Goal: Task Accomplishment & Management: Manage account settings

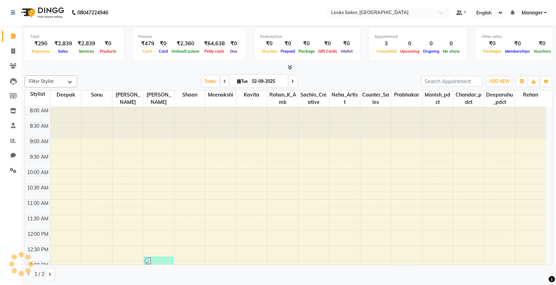
scroll to position [134, 0]
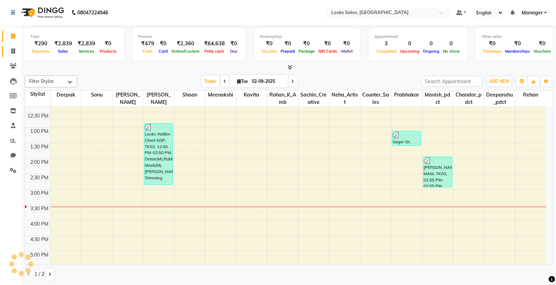
drag, startPoint x: 0, startPoint y: 0, endPoint x: 15, endPoint y: 46, distance: 48.5
click at [15, 46] on link "Invoice" at bounding box center [10, 52] width 17 height 12
select select "service"
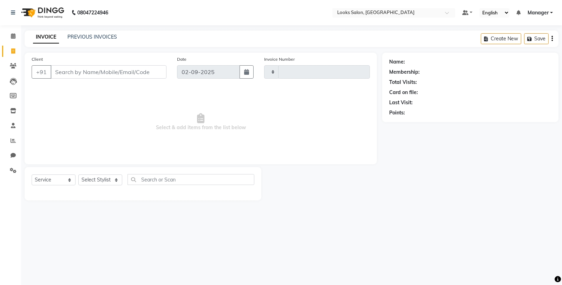
type input "4742"
select select "8125"
drag, startPoint x: 71, startPoint y: 70, endPoint x: 76, endPoint y: 70, distance: 4.2
click at [76, 70] on input "Client" at bounding box center [109, 71] width 116 height 13
type input "9470451532"
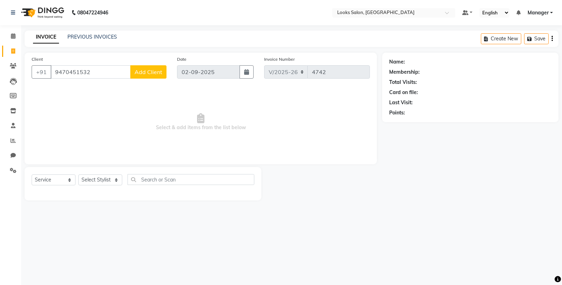
click at [138, 67] on button "Add Client" at bounding box center [148, 71] width 36 height 13
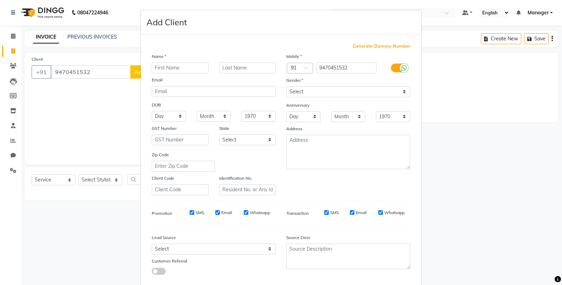
click at [156, 68] on input "text" at bounding box center [180, 68] width 57 height 11
type input "subhjeet"
type input "sir"
click at [298, 94] on select "Select [DEMOGRAPHIC_DATA] [DEMOGRAPHIC_DATA] Other Prefer Not To Say" at bounding box center [348, 91] width 124 height 11
select select "[DEMOGRAPHIC_DATA]"
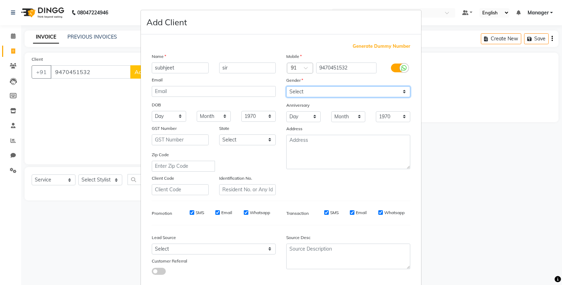
click at [286, 86] on select "Select [DEMOGRAPHIC_DATA] [DEMOGRAPHIC_DATA] Other Prefer Not To Say" at bounding box center [348, 91] width 124 height 11
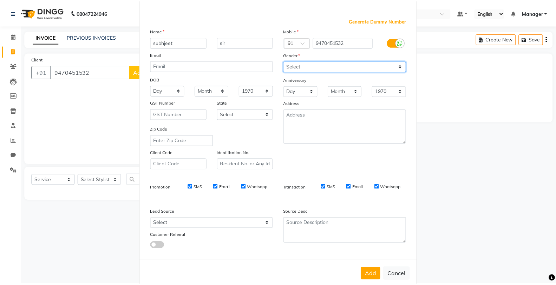
scroll to position [39, 0]
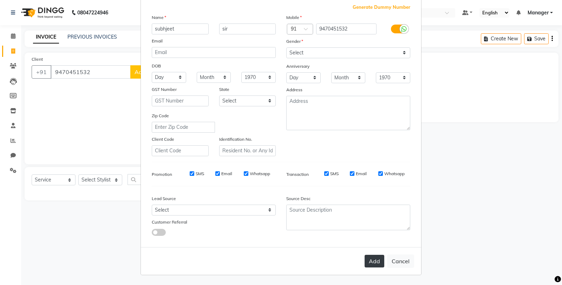
click at [365, 265] on button "Add" at bounding box center [375, 261] width 20 height 13
select select
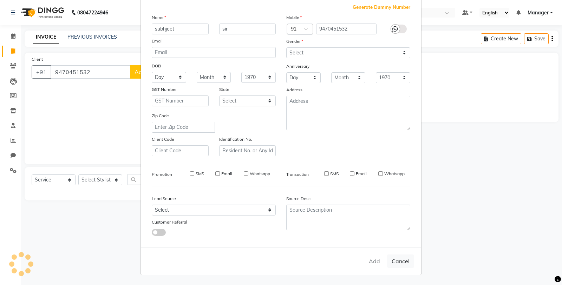
select select
checkbox input "false"
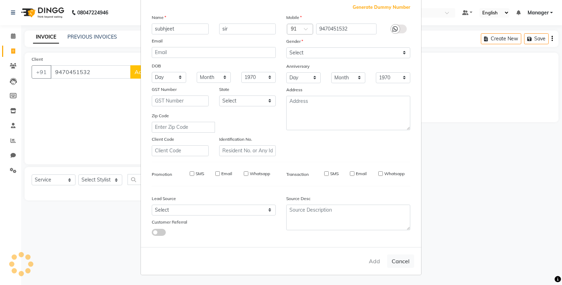
checkbox input "false"
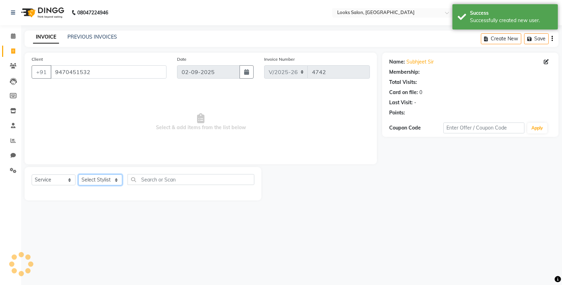
select select "1: Object"
click at [102, 182] on select "Select Stylist Chandar_pdct Counter_Sales Damini_Mgr [PERSON_NAME] [PERSON_NAME…" at bounding box center [100, 180] width 44 height 11
select select "75830"
click at [78, 175] on select "Select Stylist Chandar_pdct Counter_Sales Damini_Mgr [PERSON_NAME] [PERSON_NAME…" at bounding box center [100, 180] width 44 height 11
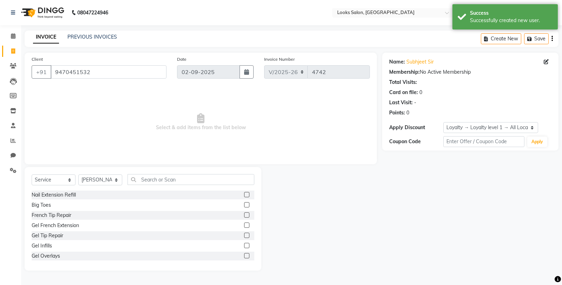
click at [144, 174] on div "Select Service Product Membership Package Voucher Prepaid Gift Card Select Styl…" at bounding box center [143, 219] width 237 height 104
click at [146, 175] on input "text" at bounding box center [191, 179] width 127 height 11
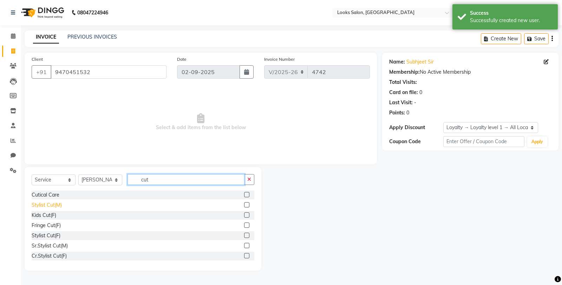
type input "cut"
click at [53, 206] on div "Stylist Cut(M)" at bounding box center [47, 205] width 30 height 7
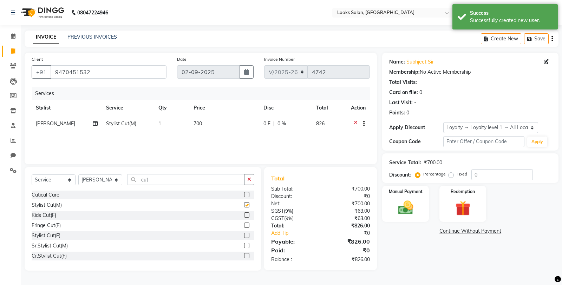
checkbox input "false"
drag, startPoint x: 158, startPoint y: 181, endPoint x: 122, endPoint y: 185, distance: 36.0
click at [122, 185] on div "Select Service Product Membership Package Voucher Prepaid Gift Card Select Styl…" at bounding box center [143, 182] width 223 height 17
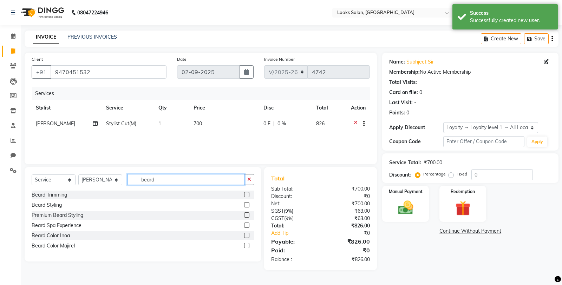
type input "beard"
click at [30, 193] on div "Select Service Product Membership Package Voucher Prepaid Gift Card Select Styl…" at bounding box center [143, 214] width 237 height 94
click at [34, 195] on div "Beard Trimming" at bounding box center [49, 194] width 35 height 7
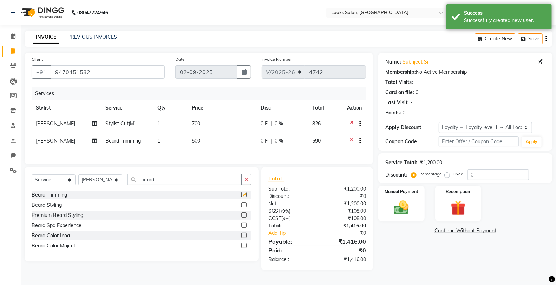
checkbox input "false"
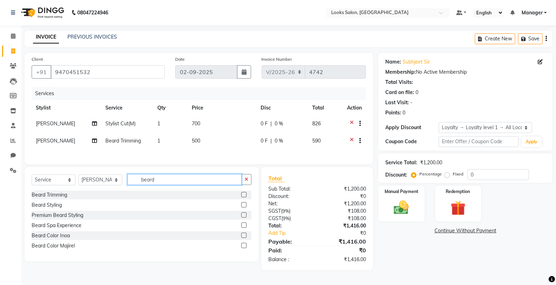
drag, startPoint x: 166, startPoint y: 187, endPoint x: 132, endPoint y: 191, distance: 33.7
click at [132, 191] on div "Select Service Product Membership Package Voucher Prepaid Gift Card Select Styl…" at bounding box center [142, 182] width 220 height 17
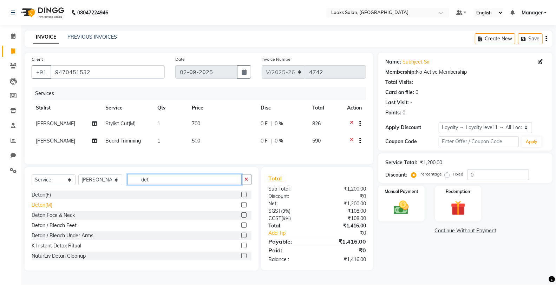
type input "det"
click at [40, 209] on div "Detan(M)" at bounding box center [42, 205] width 21 height 7
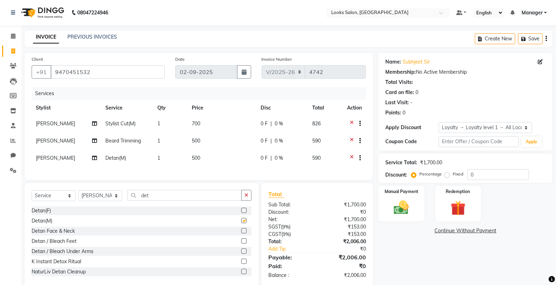
checkbox input "false"
click at [195, 157] on span "500" at bounding box center [196, 158] width 8 height 6
select select "75830"
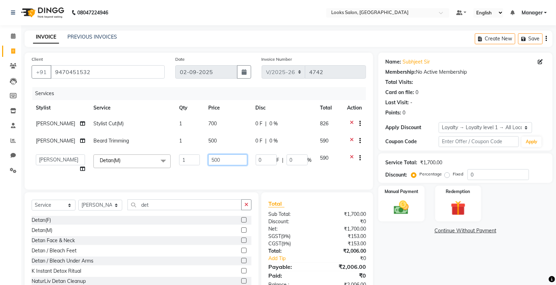
drag, startPoint x: 198, startPoint y: 157, endPoint x: 192, endPoint y: 160, distance: 6.4
click at [192, 160] on tr "Chandar_pdct Counter_Sales Damini_Mgr Deepak Deepanshu_pdct [PERSON_NAME] Manag…" at bounding box center [199, 163] width 334 height 27
type input "1000"
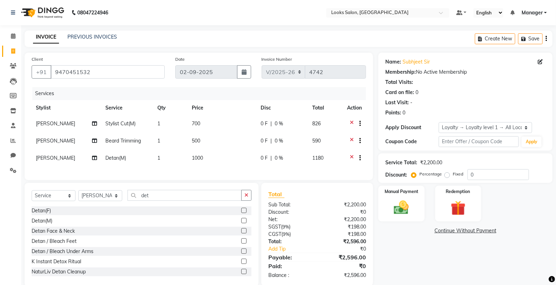
click at [207, 144] on td "500" at bounding box center [222, 141] width 69 height 17
select select "75830"
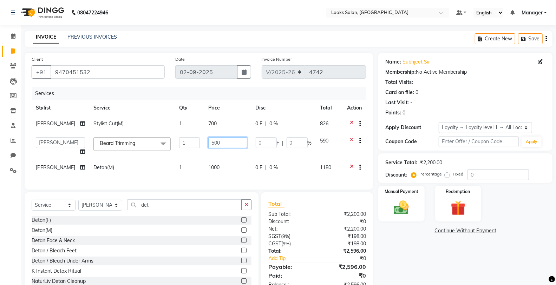
drag, startPoint x: 207, startPoint y: 144, endPoint x: 194, endPoint y: 146, distance: 13.4
click at [194, 146] on tr "Chandar_pdct Counter_Sales Damini_Mgr Deepak Deepanshu_pdct [PERSON_NAME] Manag…" at bounding box center [199, 146] width 334 height 27
type input "350"
click at [204, 128] on td "700" at bounding box center [227, 124] width 47 height 17
select select "75830"
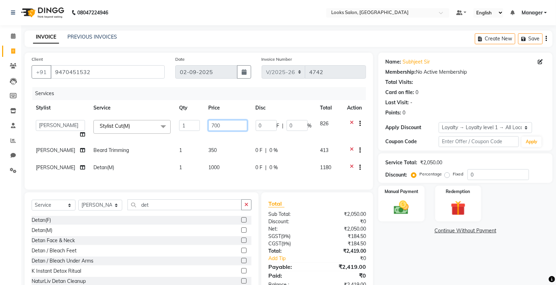
drag, startPoint x: 208, startPoint y: 125, endPoint x: 204, endPoint y: 125, distance: 3.9
click at [208, 125] on input "700" at bounding box center [227, 125] width 39 height 11
type input "600"
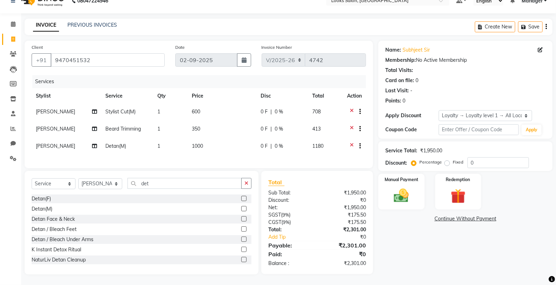
scroll to position [18, 0]
click at [402, 262] on div "Name: Subhjeet Sir Membership: No Active Membership Total Visits: Card on file:…" at bounding box center [468, 158] width 180 height 234
click at [212, 121] on td "350" at bounding box center [222, 129] width 69 height 17
select select "75830"
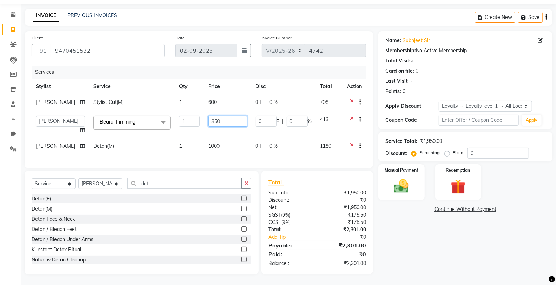
drag, startPoint x: 215, startPoint y: 121, endPoint x: 189, endPoint y: 125, distance: 26.3
click at [189, 125] on tr "Chandar_pdct Counter_Sales Damini_Mgr Deepak Deepanshu_pdct [PERSON_NAME] Manag…" at bounding box center [199, 125] width 334 height 27
type input "349"
click at [463, 259] on div "Name: Subhjeet Sir Membership: No Active Membership Total Visits: Card on file:…" at bounding box center [468, 152] width 180 height 243
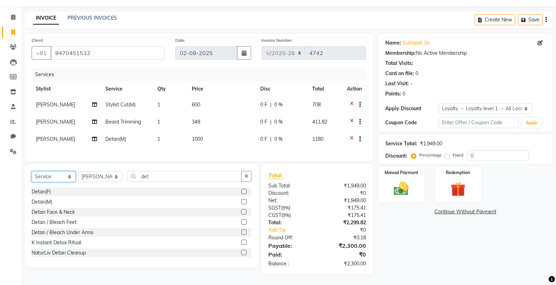
drag, startPoint x: 59, startPoint y: 175, endPoint x: 54, endPoint y: 177, distance: 4.7
click at [59, 175] on select "Select Service Product Membership Package Voucher Prepaid Gift Card" at bounding box center [54, 176] width 44 height 11
select select "product"
click at [32, 171] on select "Select Service Product Membership Package Voucher Prepaid Gift Card" at bounding box center [54, 176] width 44 height 11
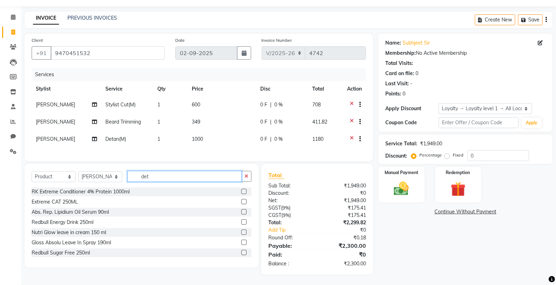
drag, startPoint x: 161, startPoint y: 181, endPoint x: 116, endPoint y: 180, distance: 44.6
click at [116, 180] on div "Select Service Product Membership Package Voucher Prepaid Gift Card Select Styl…" at bounding box center [142, 179] width 220 height 17
type input "8901526403356"
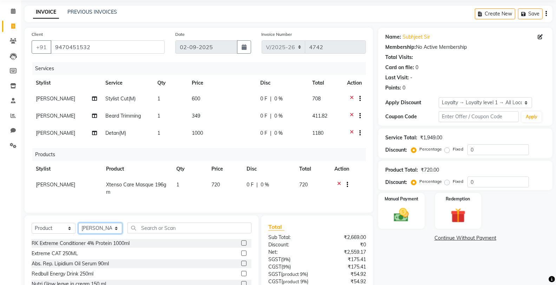
click at [96, 233] on select "Select Stylist Chandar_pdct Counter_Sales Damini_Mgr [PERSON_NAME] [PERSON_NAME…" at bounding box center [100, 228] width 44 height 11
select select "75842"
click at [78, 229] on select "Select Stylist Chandar_pdct Counter_Sales Damini_Mgr [PERSON_NAME] [PERSON_NAME…" at bounding box center [100, 228] width 44 height 11
click at [144, 233] on input "text" at bounding box center [190, 228] width 124 height 11
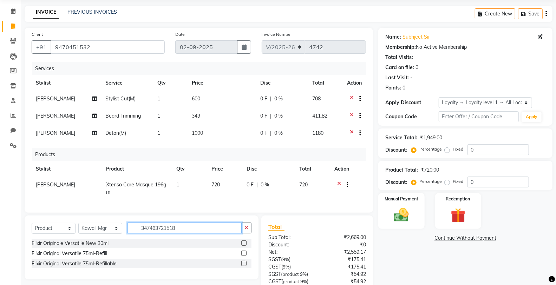
type input "3474637215187"
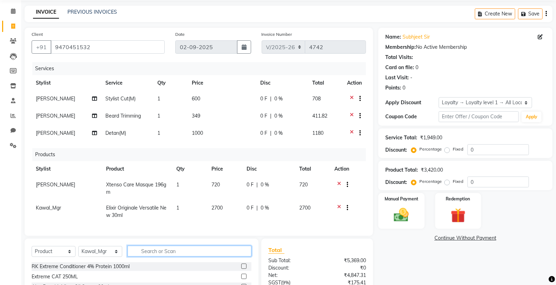
scroll to position [120, 0]
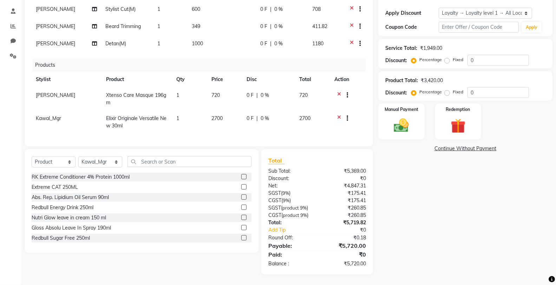
click at [220, 97] on td "720" at bounding box center [224, 98] width 35 height 23
select select "75830"
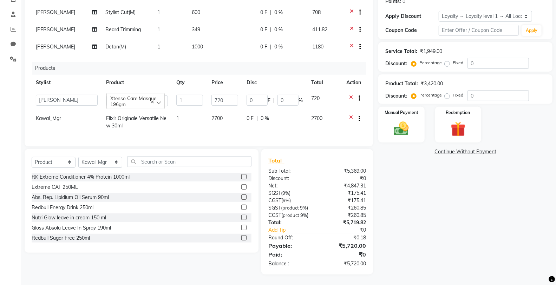
scroll to position [118, 0]
drag, startPoint x: 220, startPoint y: 97, endPoint x: 199, endPoint y: 97, distance: 21.1
click at [199, 97] on tr "Chandar_pdct Counter_Sales Damini_Mgr [PERSON_NAME] [PERSON_NAME] Manager Manis…" at bounding box center [199, 101] width 334 height 20
type input "770"
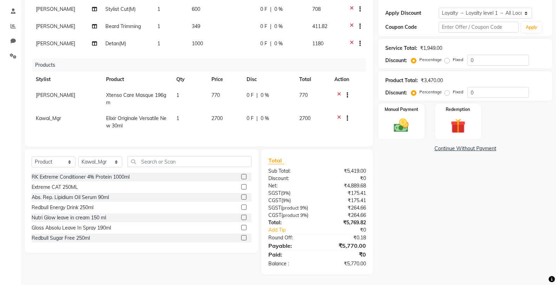
click at [423, 187] on div "Name: Subhjeet Sir Membership: No Active Membership Total Visits: Card on file:…" at bounding box center [468, 106] width 180 height 337
click at [410, 117] on img at bounding box center [401, 126] width 25 height 18
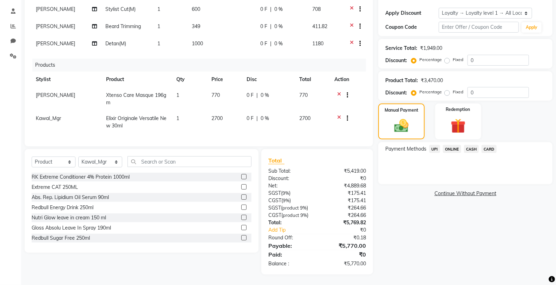
click at [483, 145] on span "CARD" at bounding box center [489, 149] width 15 height 8
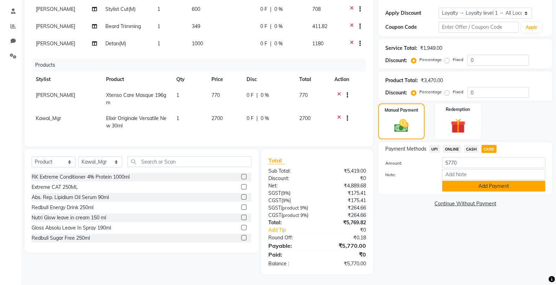
click at [466, 181] on button "Add Payment" at bounding box center [493, 186] width 103 height 11
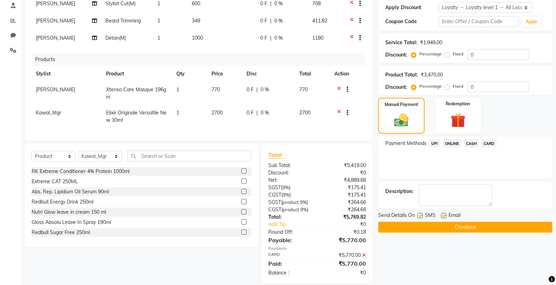
scroll to position [170, 0]
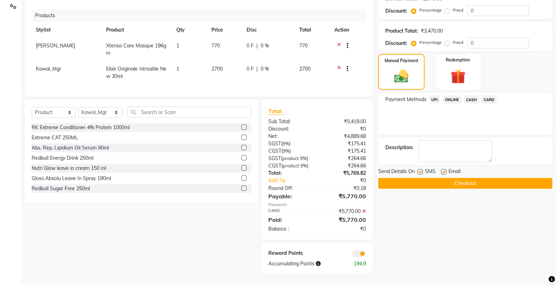
click at [434, 180] on button "Checkout" at bounding box center [465, 183] width 174 height 11
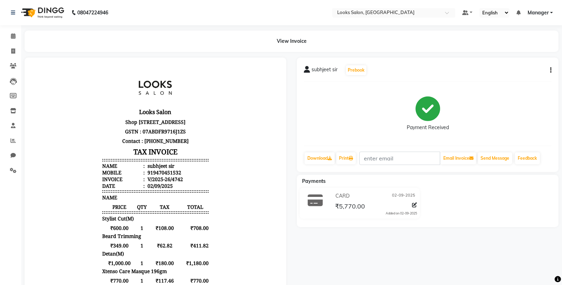
select select "8125"
select select "service"
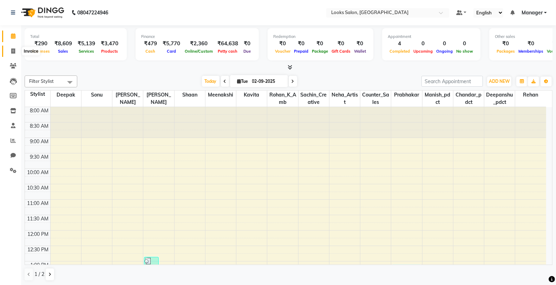
click at [9, 51] on span at bounding box center [13, 51] width 12 height 8
select select "service"
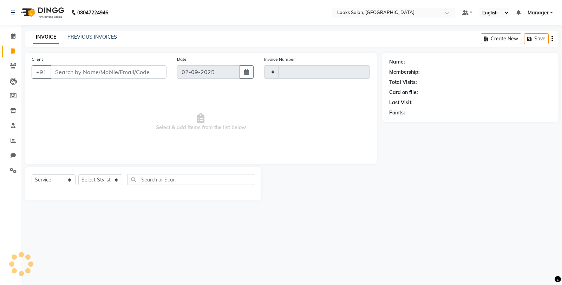
type input "4743"
select select "8125"
click at [59, 76] on input "Client" at bounding box center [109, 71] width 116 height 13
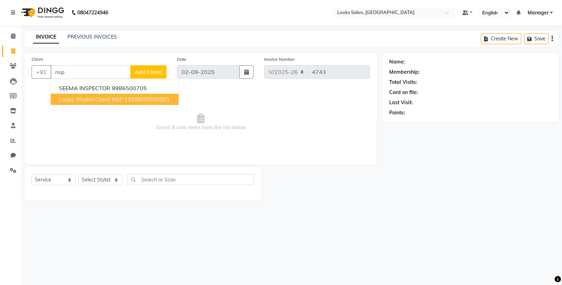
click at [131, 100] on ngb-highlight "1359800000001" at bounding box center [147, 99] width 46 height 7
type input "1359800000001"
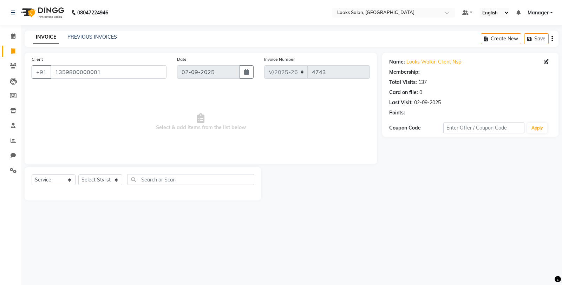
select select "1: Object"
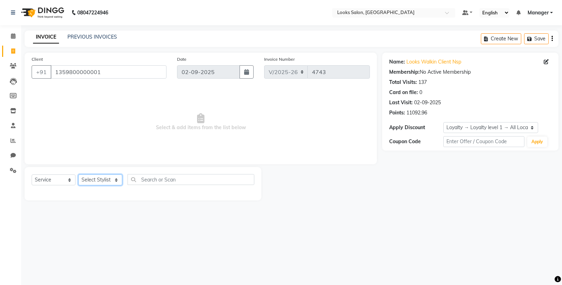
click at [105, 181] on select "Select Stylist Chandar_pdct Counter_Sales Damini_Mgr [PERSON_NAME] [PERSON_NAME…" at bounding box center [100, 180] width 44 height 11
select select "89616"
click at [78, 175] on select "Select Stylist Chandar_pdct Counter_Sales Damini_Mgr [PERSON_NAME] [PERSON_NAME…" at bounding box center [100, 180] width 44 height 11
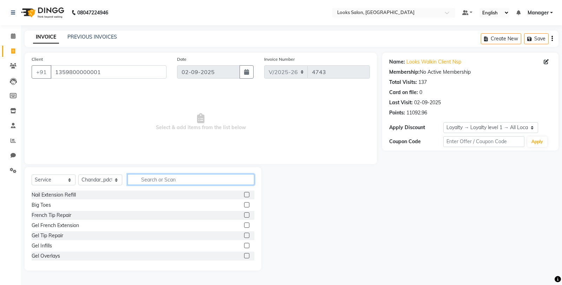
click at [176, 178] on input "text" at bounding box center [191, 179] width 127 height 11
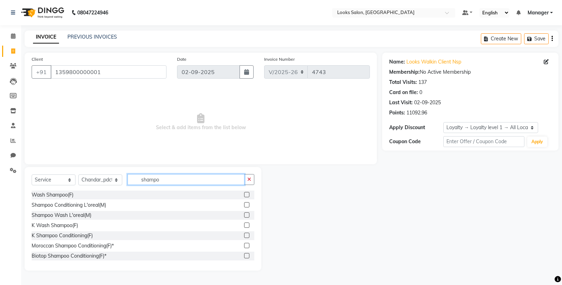
type input "shampo"
click at [244, 192] on label at bounding box center [246, 194] width 5 height 5
click at [244, 193] on input "checkbox" at bounding box center [246, 195] width 5 height 5
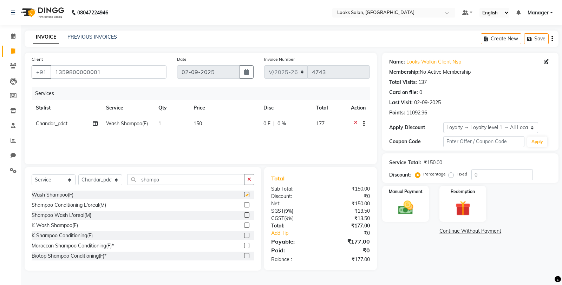
checkbox input "false"
click at [218, 119] on td "150" at bounding box center [224, 124] width 70 height 17
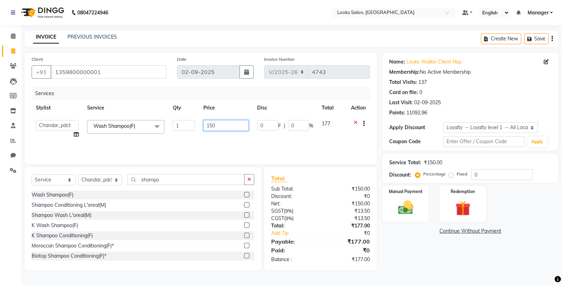
click at [219, 125] on input "150" at bounding box center [225, 125] width 45 height 11
type input "1"
type input "355"
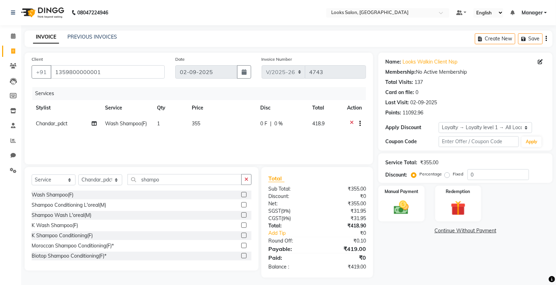
click at [449, 268] on div "Name: Looks Walkin Client Nsp Membership: No Active Membership Total Visits: 13…" at bounding box center [468, 165] width 180 height 225
click at [233, 128] on td "355" at bounding box center [222, 124] width 69 height 17
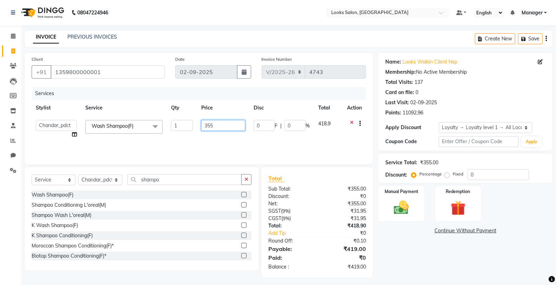
click at [233, 128] on input "355" at bounding box center [223, 125] width 44 height 11
type input "355.5"
click at [394, 255] on div "Name: Looks Walkin Client Nsp Membership: No Active Membership Total Visits: 13…" at bounding box center [468, 165] width 180 height 225
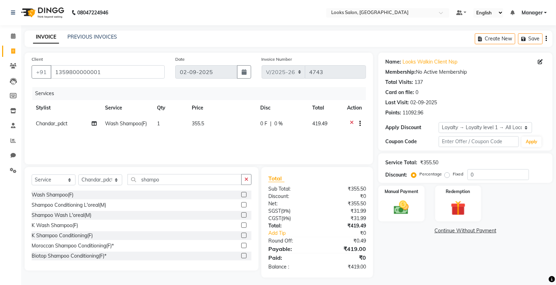
drag, startPoint x: 218, startPoint y: 113, endPoint x: 235, endPoint y: 134, distance: 27.1
click at [218, 113] on th "Price" at bounding box center [222, 108] width 69 height 16
click at [223, 121] on td "355.5" at bounding box center [222, 124] width 69 height 17
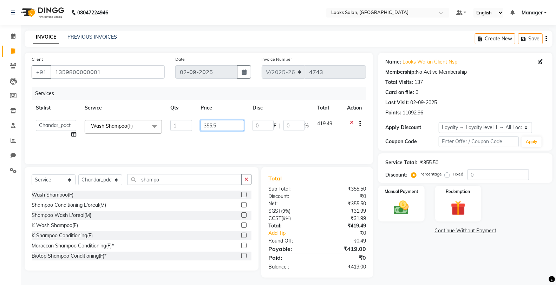
click at [228, 123] on input "355.5" at bounding box center [223, 125] width 44 height 11
type input "356"
click at [444, 262] on div "Name: Looks Walkin Client Nsp Membership: No Active Membership Total Visits: 13…" at bounding box center [468, 165] width 180 height 225
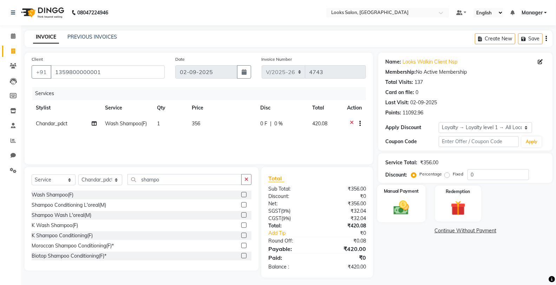
click at [423, 202] on div "Manual Payment" at bounding box center [401, 204] width 48 height 38
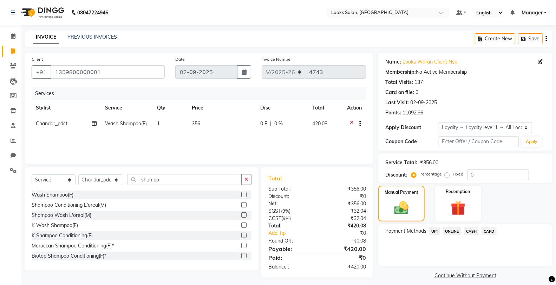
click at [436, 230] on span "UPI" at bounding box center [434, 231] width 11 height 8
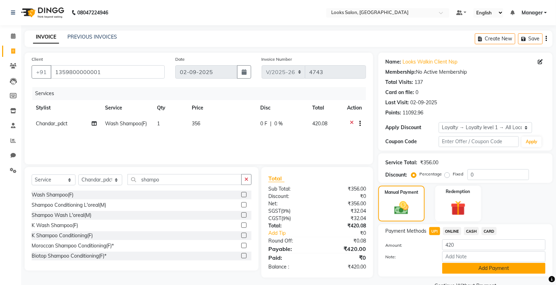
click at [467, 266] on button "Add Payment" at bounding box center [493, 268] width 103 height 11
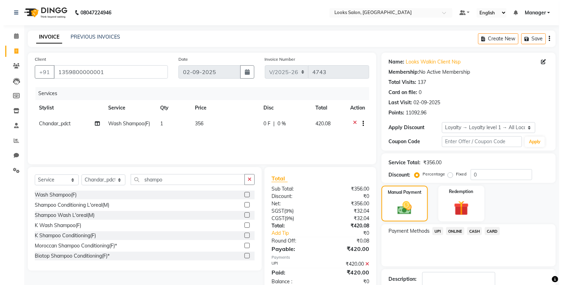
scroll to position [53, 0]
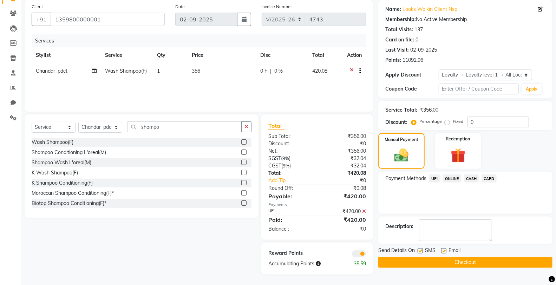
click at [363, 253] on span at bounding box center [359, 253] width 14 height 7
click at [366, 255] on input "checkbox" at bounding box center [366, 255] width 0 height 0
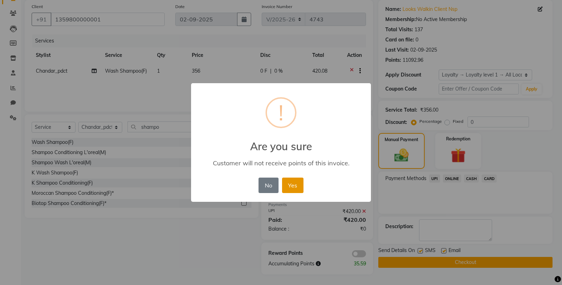
click at [284, 188] on button "Yes" at bounding box center [292, 185] width 21 height 15
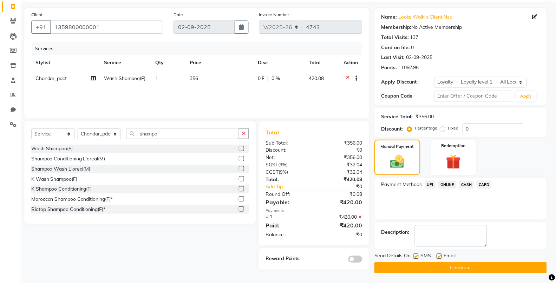
scroll to position [46, 0]
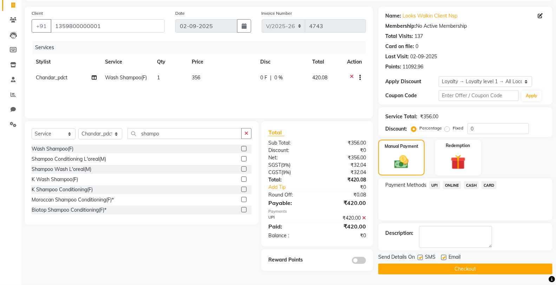
click at [419, 255] on label at bounding box center [420, 257] width 5 height 5
click at [419, 256] on input "checkbox" at bounding box center [420, 258] width 5 height 5
checkbox input "false"
click at [433, 267] on button "Checkout" at bounding box center [465, 269] width 174 height 11
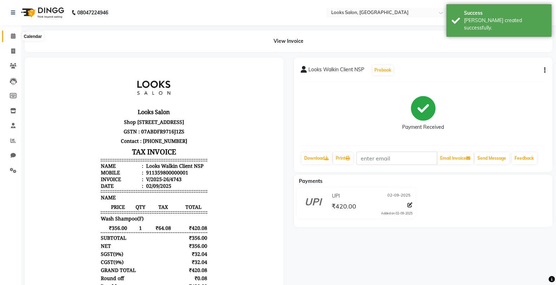
click at [13, 36] on icon at bounding box center [13, 35] width 5 height 5
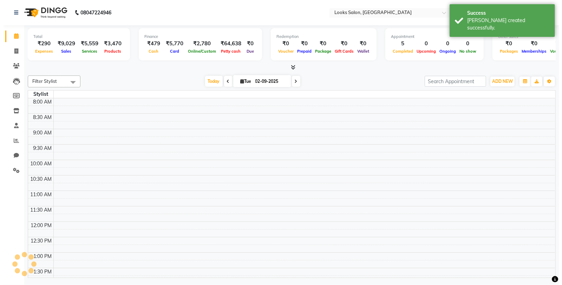
scroll to position [232, 0]
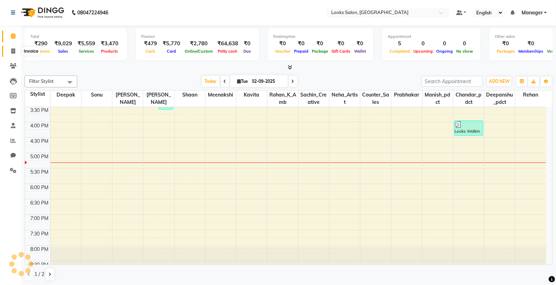
click at [11, 52] on icon at bounding box center [13, 50] width 4 height 5
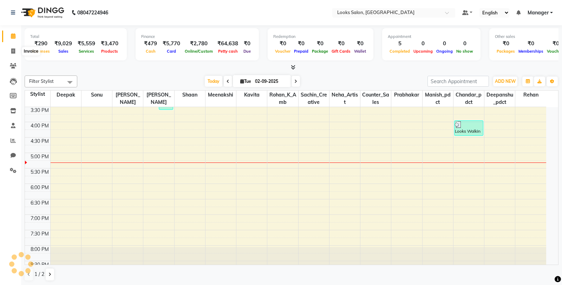
select select "service"
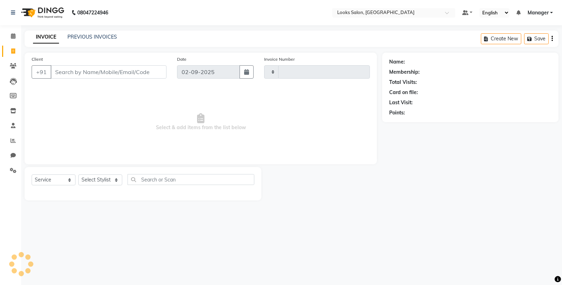
type input "4744"
select select "8125"
click at [96, 178] on select "Select Stylist" at bounding box center [100, 180] width 44 height 11
click at [100, 180] on select "Select Stylist Chandar_pdct Counter_Sales Damini_Mgr [PERSON_NAME] [PERSON_NAME…" at bounding box center [100, 180] width 44 height 11
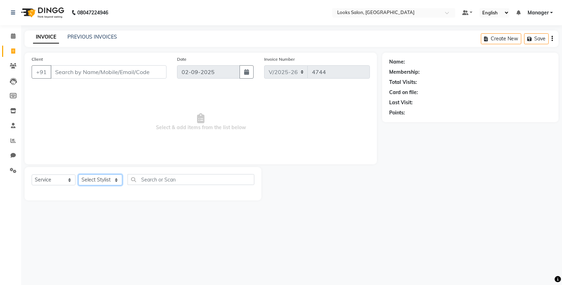
select select "89616"
click at [78, 175] on select "Select Stylist Chandar_pdct Counter_Sales Damini_Mgr [PERSON_NAME] [PERSON_NAME…" at bounding box center [100, 180] width 44 height 11
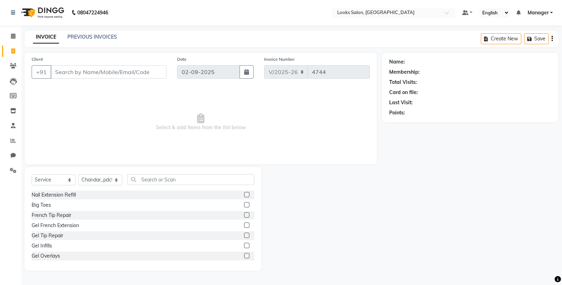
click at [151, 172] on div "Select Service Product Membership Package Voucher Prepaid Gift Card Select Styl…" at bounding box center [143, 219] width 237 height 104
click at [154, 178] on input "text" at bounding box center [191, 179] width 127 height 11
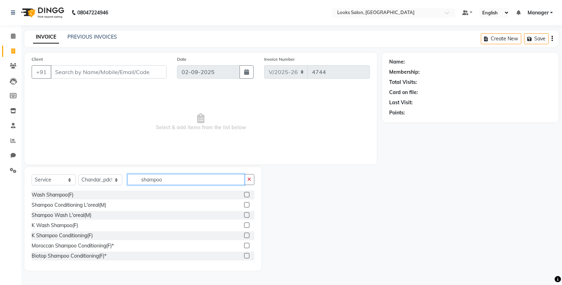
type input "shampoo"
click at [244, 192] on label at bounding box center [246, 194] width 5 height 5
click at [244, 193] on input "checkbox" at bounding box center [246, 195] width 5 height 5
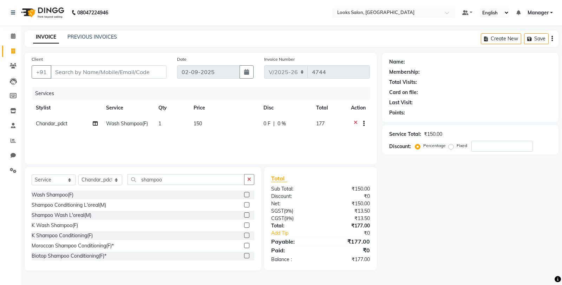
checkbox input "false"
click at [221, 137] on div "Services Stylist Service Qty Price Disc Total Action Chandar_pdct Wash Shampoo(…" at bounding box center [201, 122] width 338 height 70
click at [225, 127] on td "150" at bounding box center [224, 124] width 70 height 17
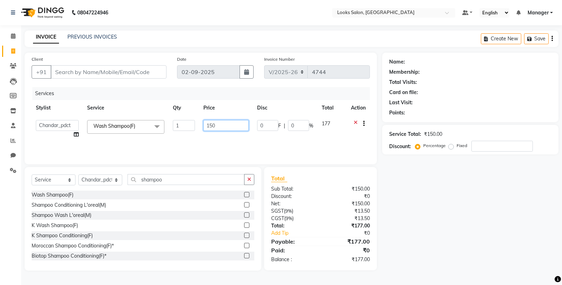
click at [225, 121] on input "150" at bounding box center [225, 125] width 45 height 11
type input "1"
type input "200"
click at [438, 213] on div "Name: Membership: Total Visits: Card on file: Last Visit: Points: Service Total…" at bounding box center [473, 162] width 182 height 218
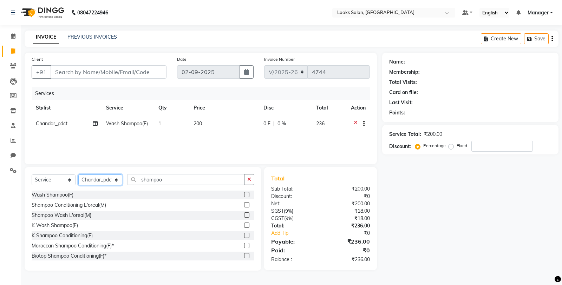
click at [107, 180] on select "Select Stylist Chandar_pdct Counter_Sales Damini_Mgr [PERSON_NAME] [PERSON_NAME…" at bounding box center [100, 180] width 44 height 11
select select "75826"
click at [78, 175] on select "Select Stylist Chandar_pdct Counter_Sales Damini_Mgr [PERSON_NAME] [PERSON_NAME…" at bounding box center [100, 180] width 44 height 11
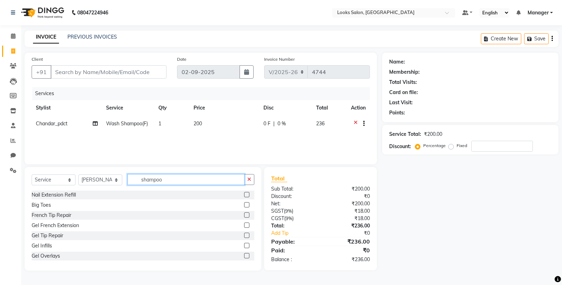
click at [177, 181] on input "shampoo" at bounding box center [186, 179] width 117 height 11
type input "s"
type input "cut"
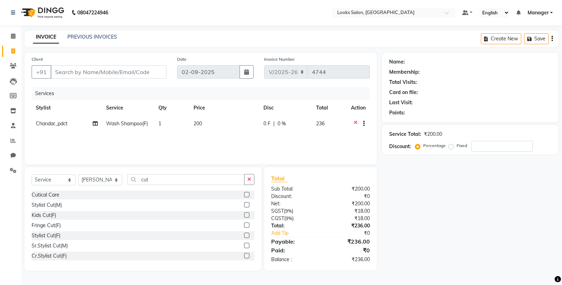
click at [244, 234] on label at bounding box center [246, 235] width 5 height 5
click at [244, 234] on input "checkbox" at bounding box center [246, 236] width 5 height 5
checkbox input "false"
click at [83, 62] on div "Client +91" at bounding box center [98, 70] width 144 height 29
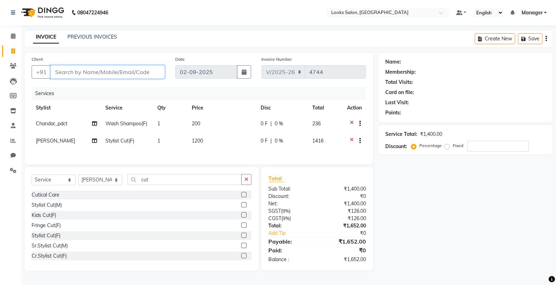
click at [86, 73] on input "Client" at bounding box center [108, 71] width 114 height 13
type input "7"
type input "0"
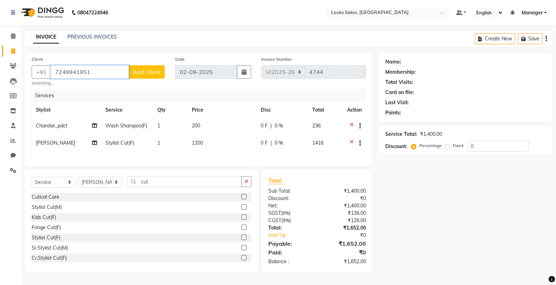
type input "7249941951"
click at [150, 71] on span "Add Client" at bounding box center [147, 71] width 28 height 7
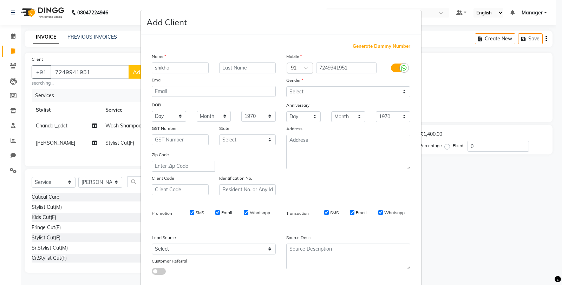
type input "shikha"
type input "[PERSON_NAME]"
click at [308, 93] on select "Select [DEMOGRAPHIC_DATA] [DEMOGRAPHIC_DATA] Other Prefer Not To Say" at bounding box center [348, 91] width 124 height 11
select select "[DEMOGRAPHIC_DATA]"
click at [286, 86] on select "Select [DEMOGRAPHIC_DATA] [DEMOGRAPHIC_DATA] Other Prefer Not To Say" at bounding box center [348, 91] width 124 height 11
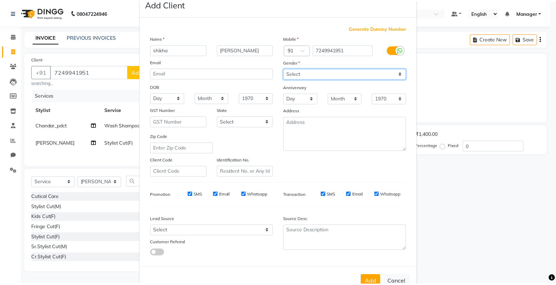
scroll to position [39, 0]
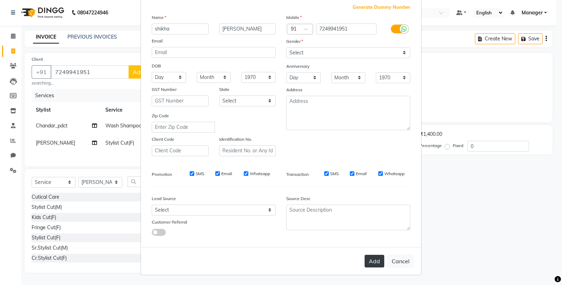
click at [371, 260] on button "Add" at bounding box center [375, 261] width 20 height 13
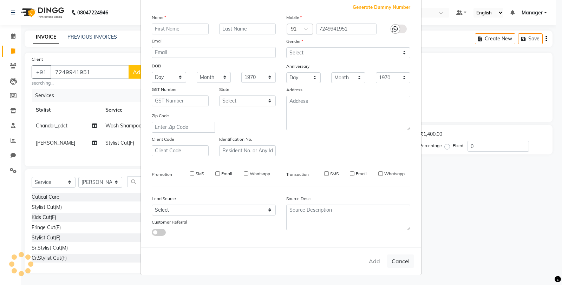
select select
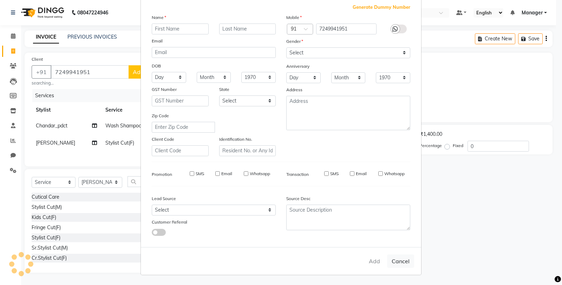
select select
checkbox input "false"
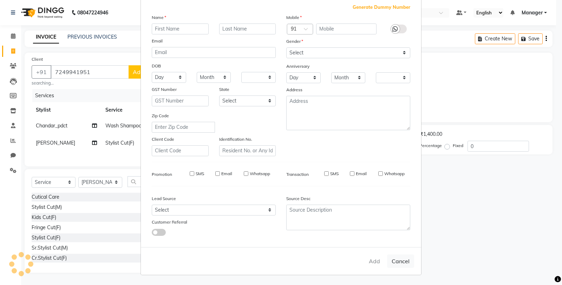
checkbox input "false"
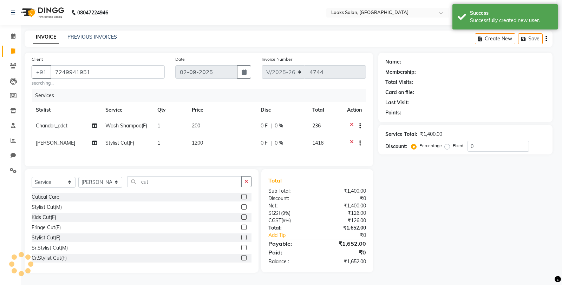
select select "1: Object"
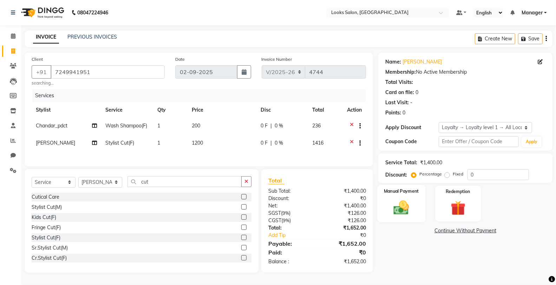
click at [412, 203] on img at bounding box center [401, 208] width 25 height 18
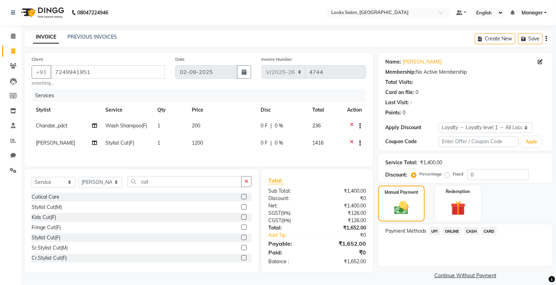
click at [489, 231] on span "CARD" at bounding box center [489, 231] width 15 height 8
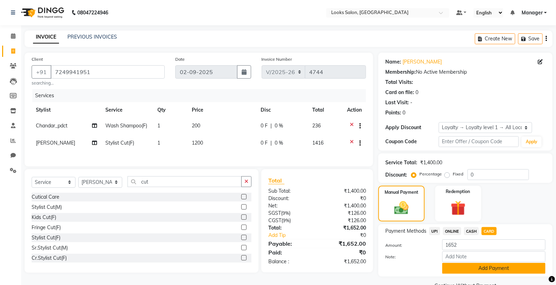
click at [496, 270] on button "Add Payment" at bounding box center [493, 268] width 103 height 11
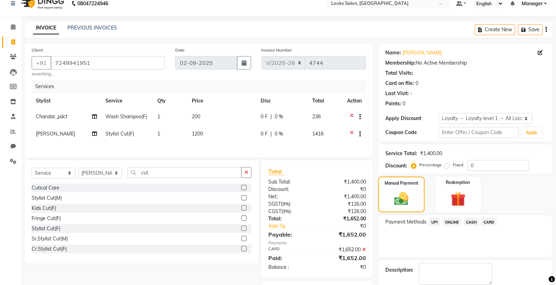
scroll to position [52, 0]
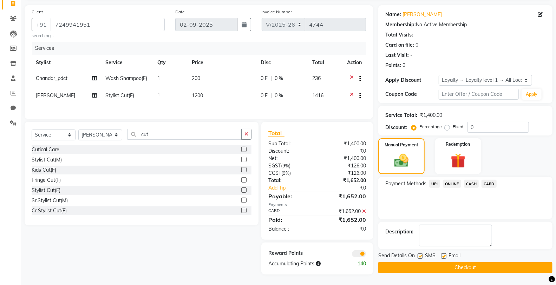
click at [423, 252] on div "SMS" at bounding box center [430, 256] width 24 height 9
click at [421, 254] on label at bounding box center [420, 256] width 5 height 5
click at [421, 254] on input "checkbox" at bounding box center [420, 256] width 5 height 5
checkbox input "false"
click at [441, 263] on button "Checkout" at bounding box center [465, 267] width 174 height 11
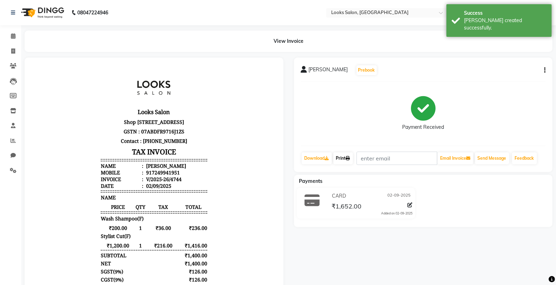
click at [346, 163] on link "Print" at bounding box center [343, 158] width 20 height 12
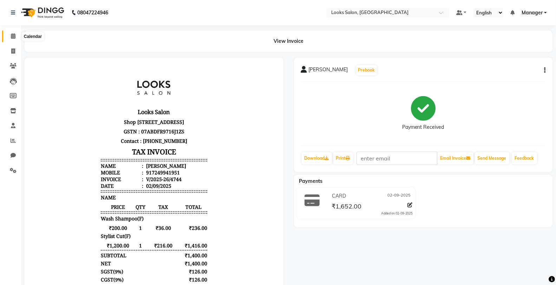
click at [9, 36] on span at bounding box center [13, 36] width 12 height 8
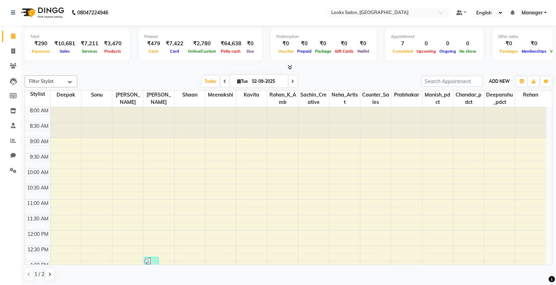
click at [491, 84] on span "ADD NEW" at bounding box center [499, 81] width 21 height 5
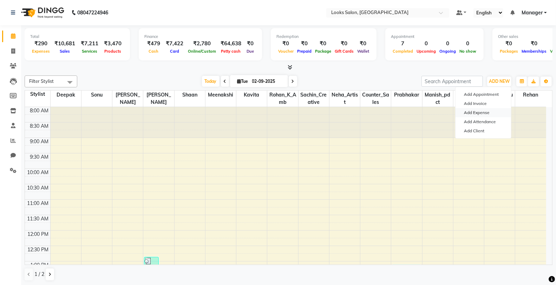
click at [490, 113] on link "Add Expense" at bounding box center [484, 112] width 56 height 9
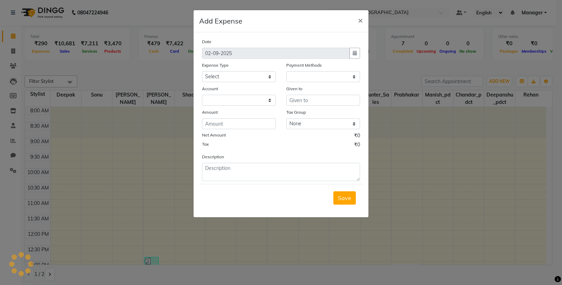
select select "1"
select select "7255"
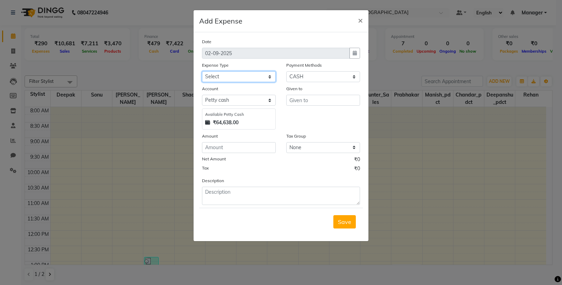
click at [245, 74] on select "Select Bank Deposit Blinkit Cash Handover CLIENT Client ordered food Client Ref…" at bounding box center [239, 76] width 74 height 11
select select "24083"
click at [202, 71] on select "Select Bank Deposit Blinkit Cash Handover CLIENT Client ordered food Client Ref…" at bounding box center [239, 76] width 74 height 11
click at [235, 146] on input "number" at bounding box center [239, 147] width 74 height 11
type input "2530"
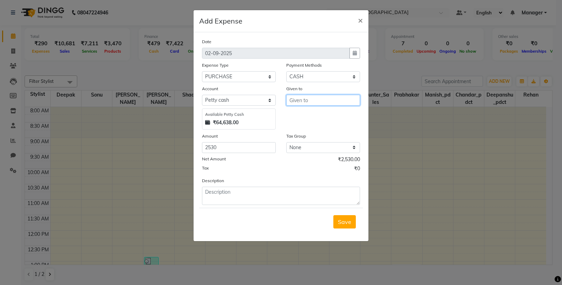
click at [311, 102] on input "text" at bounding box center [323, 100] width 74 height 11
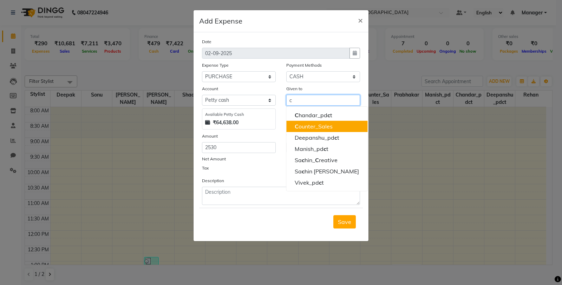
click at [310, 128] on ngb-highlight "C ounter_Sales" at bounding box center [314, 126] width 38 height 7
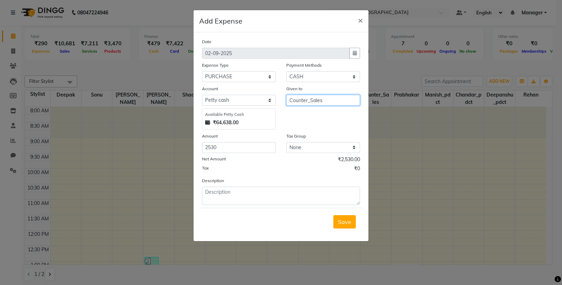
type input "Counter_Sales"
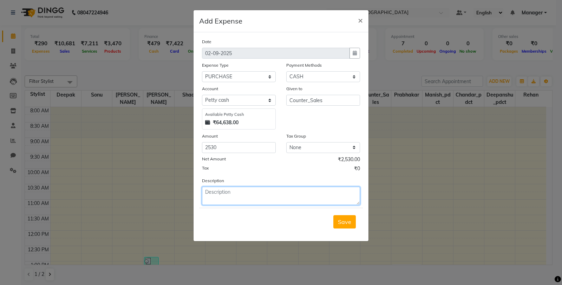
click at [235, 198] on textarea at bounding box center [281, 196] width 158 height 18
type textarea "house keeping stuff(garbage bag, toilet cleaner,toilet roll,etc)"
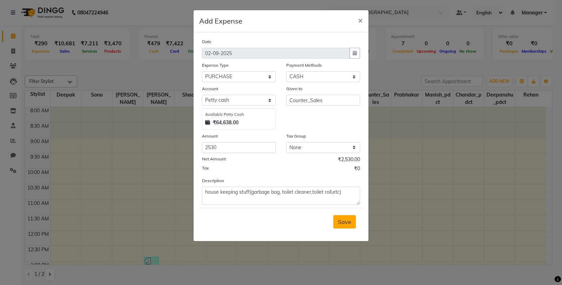
click at [345, 218] on button "Save" at bounding box center [344, 221] width 22 height 13
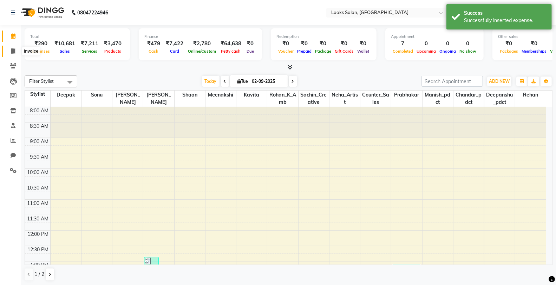
click at [15, 48] on span at bounding box center [13, 51] width 12 height 8
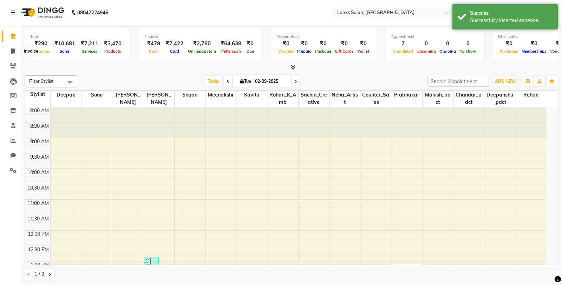
select select "8125"
select select "service"
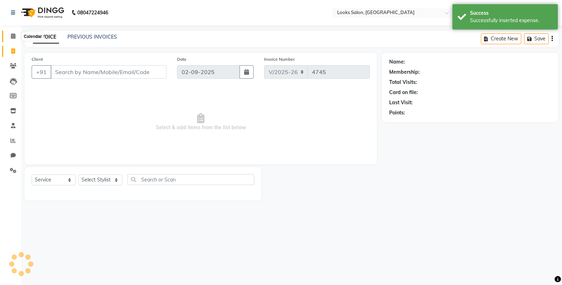
click at [12, 39] on icon at bounding box center [13, 35] width 5 height 5
